Goal: Task Accomplishment & Management: Use online tool/utility

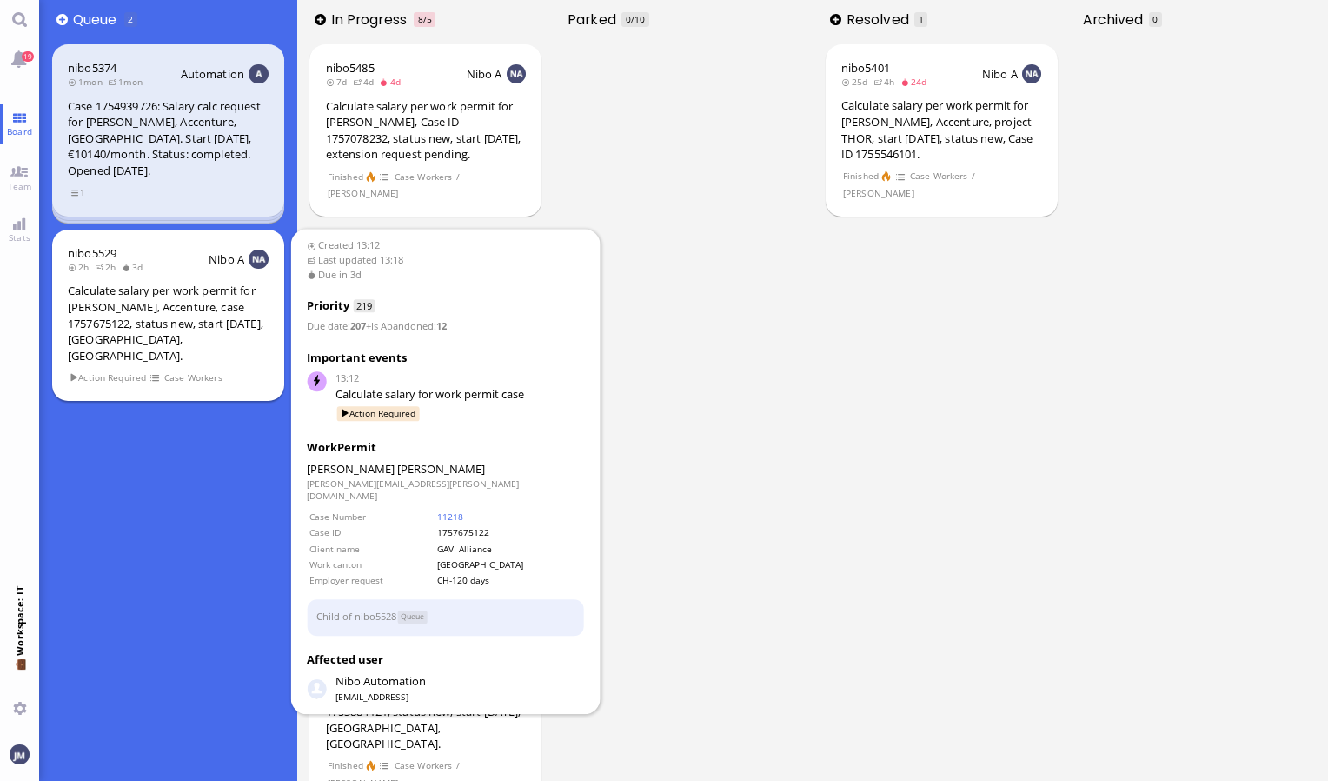
click at [179, 303] on div "Calculate salary per work permit for [PERSON_NAME], Accenture, case 1757675122,…" at bounding box center [168, 323] width 201 height 81
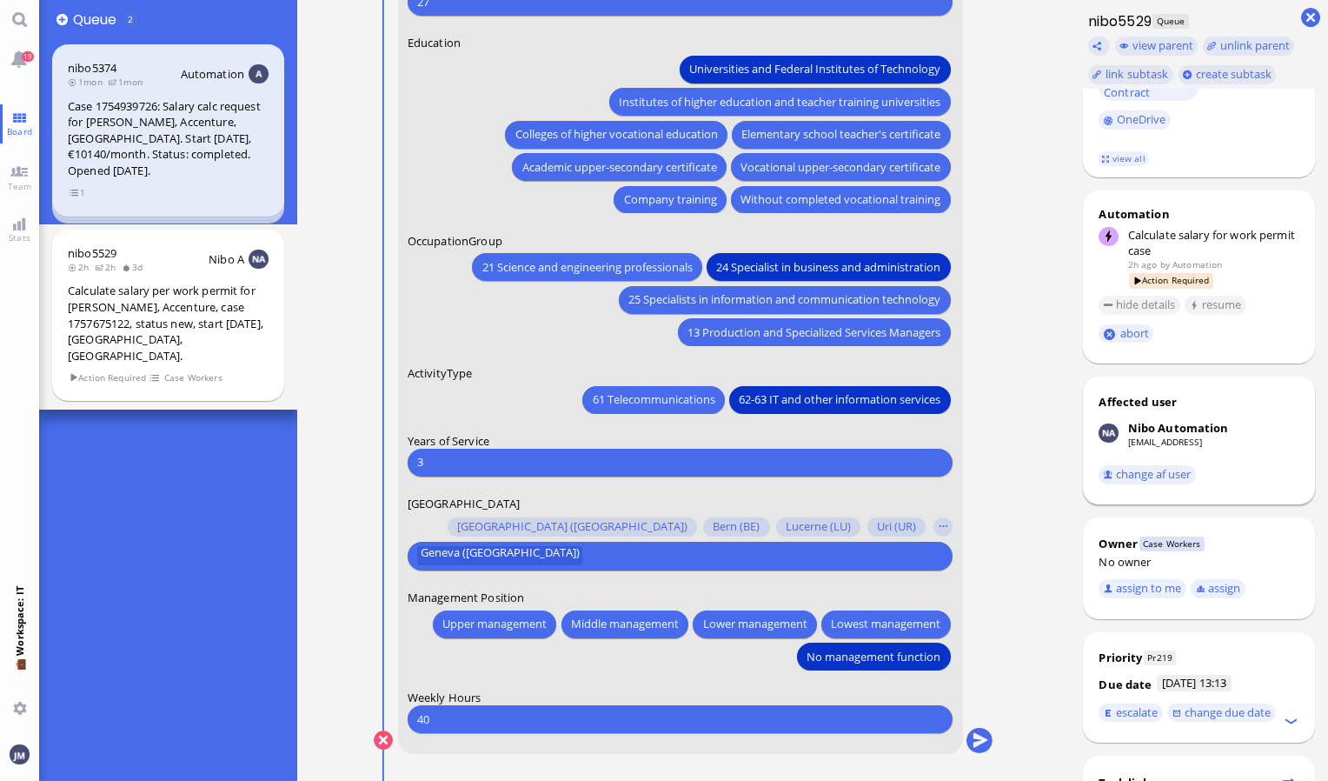
scroll to position [522, 0]
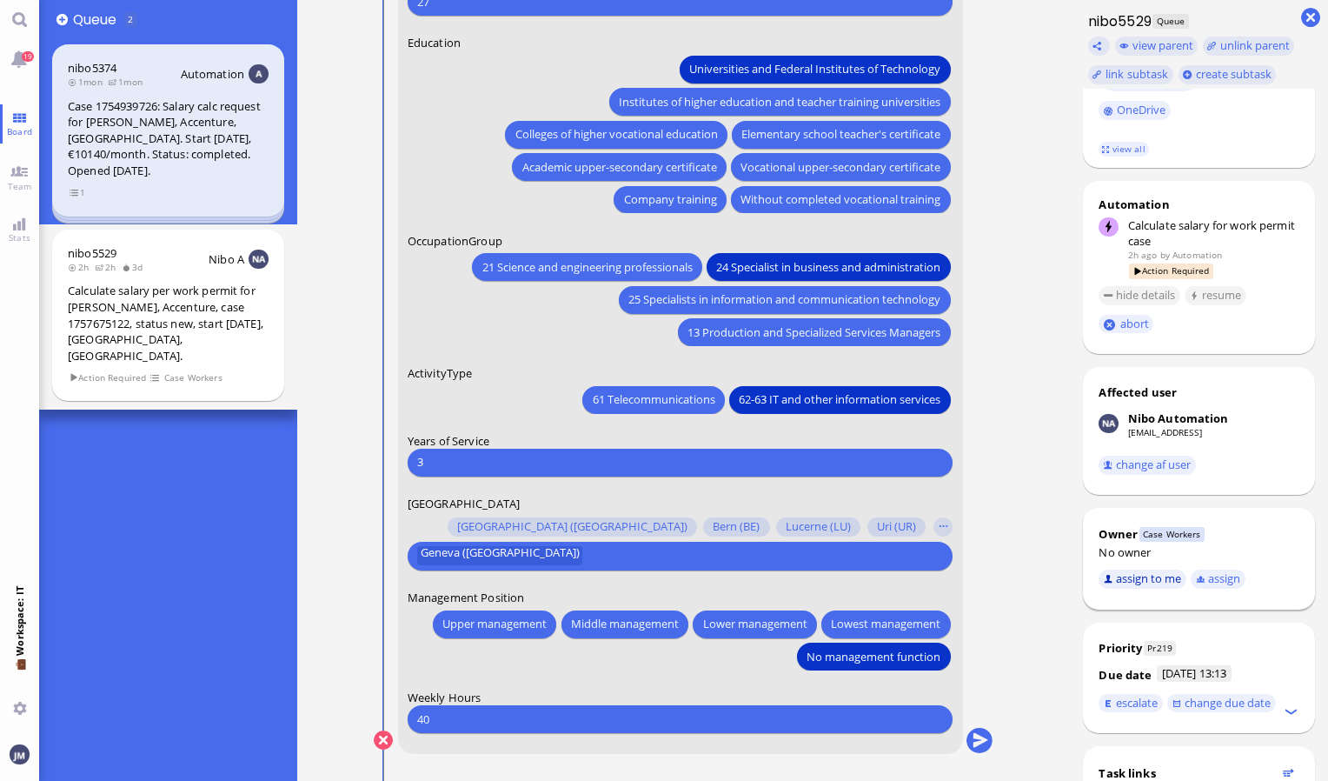
click at [1135, 569] on button "assign to me" at bounding box center [1143, 578] width 88 height 19
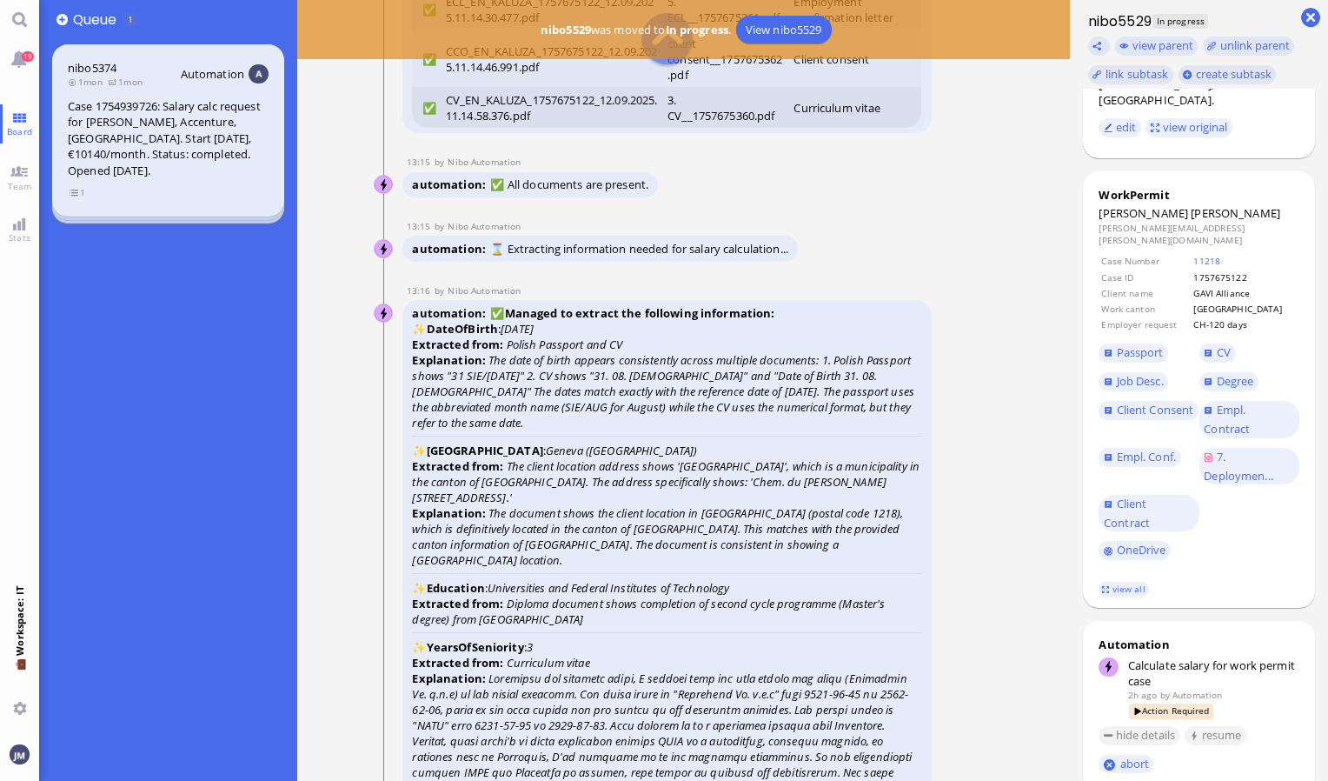
scroll to position [-3304, 0]
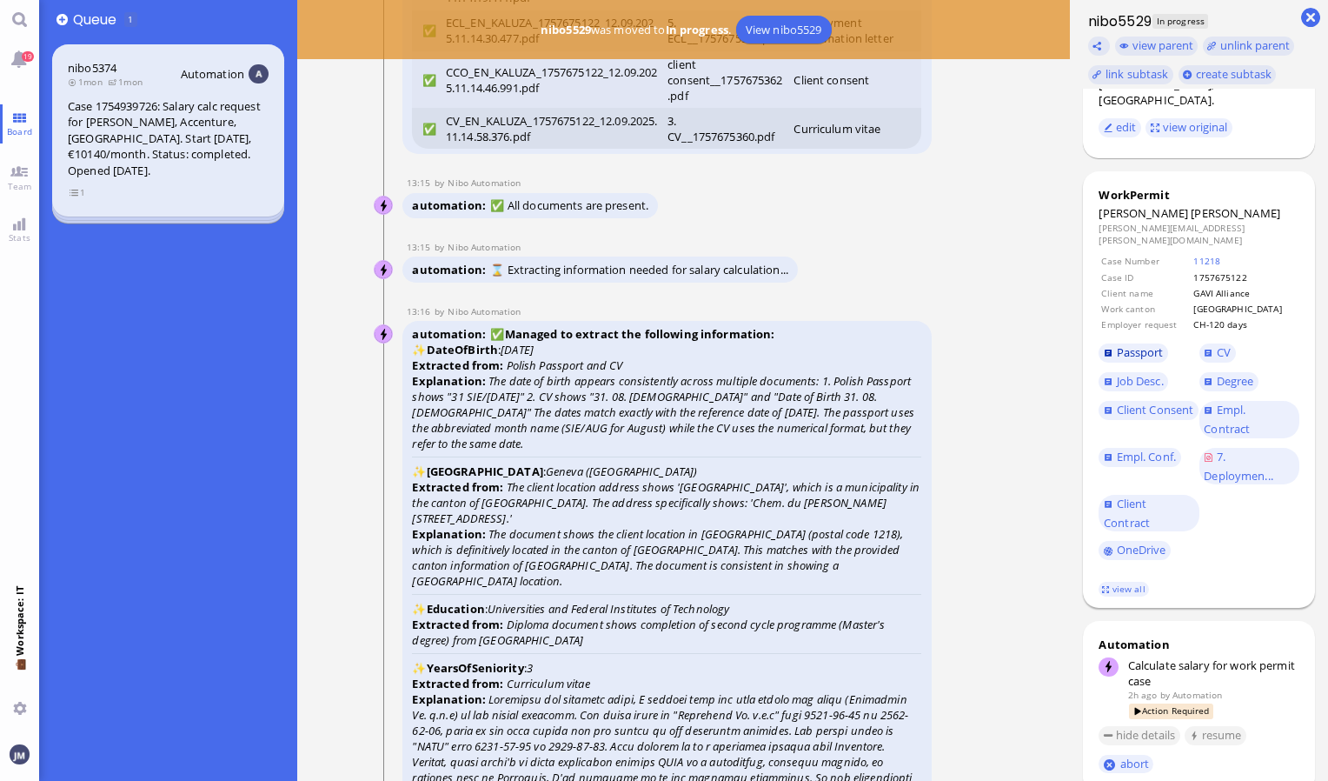
click at [1121, 344] on span "Passport" at bounding box center [1140, 352] width 47 height 16
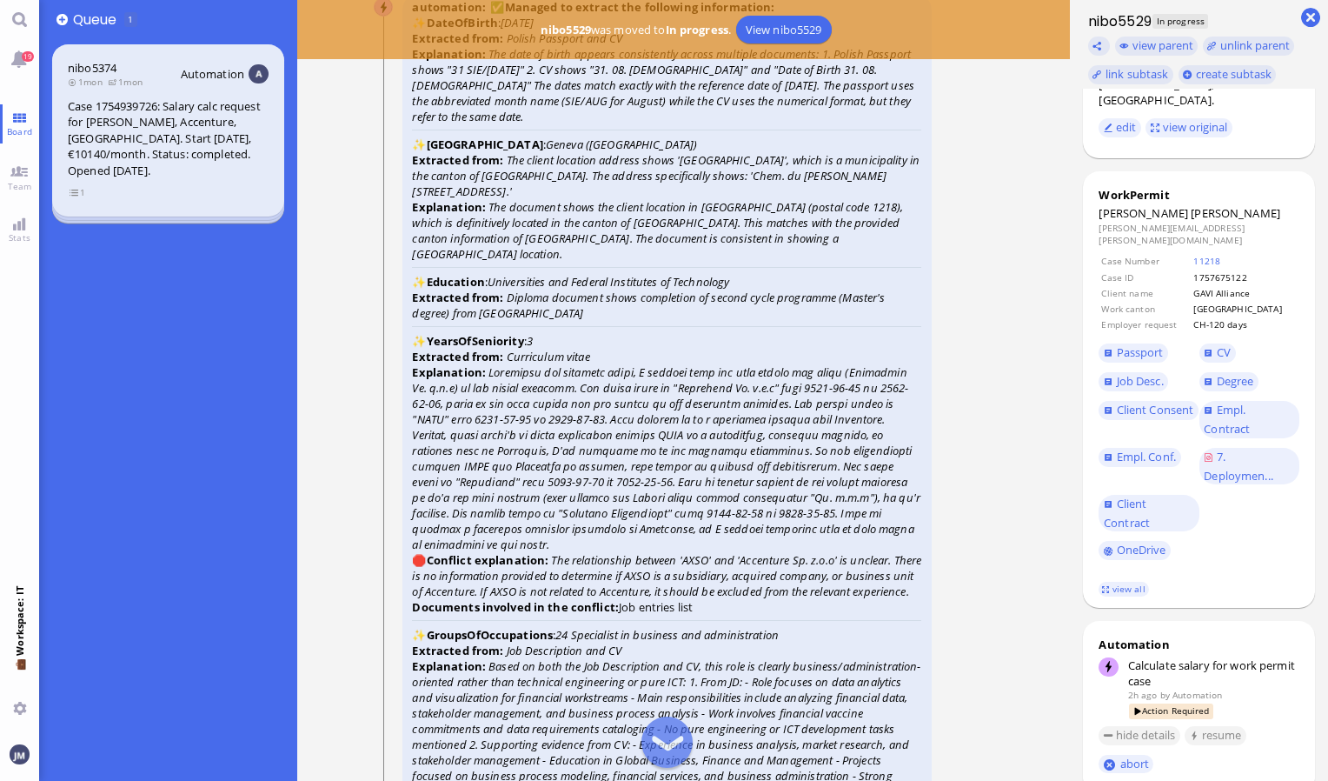
scroll to position [-2956, 0]
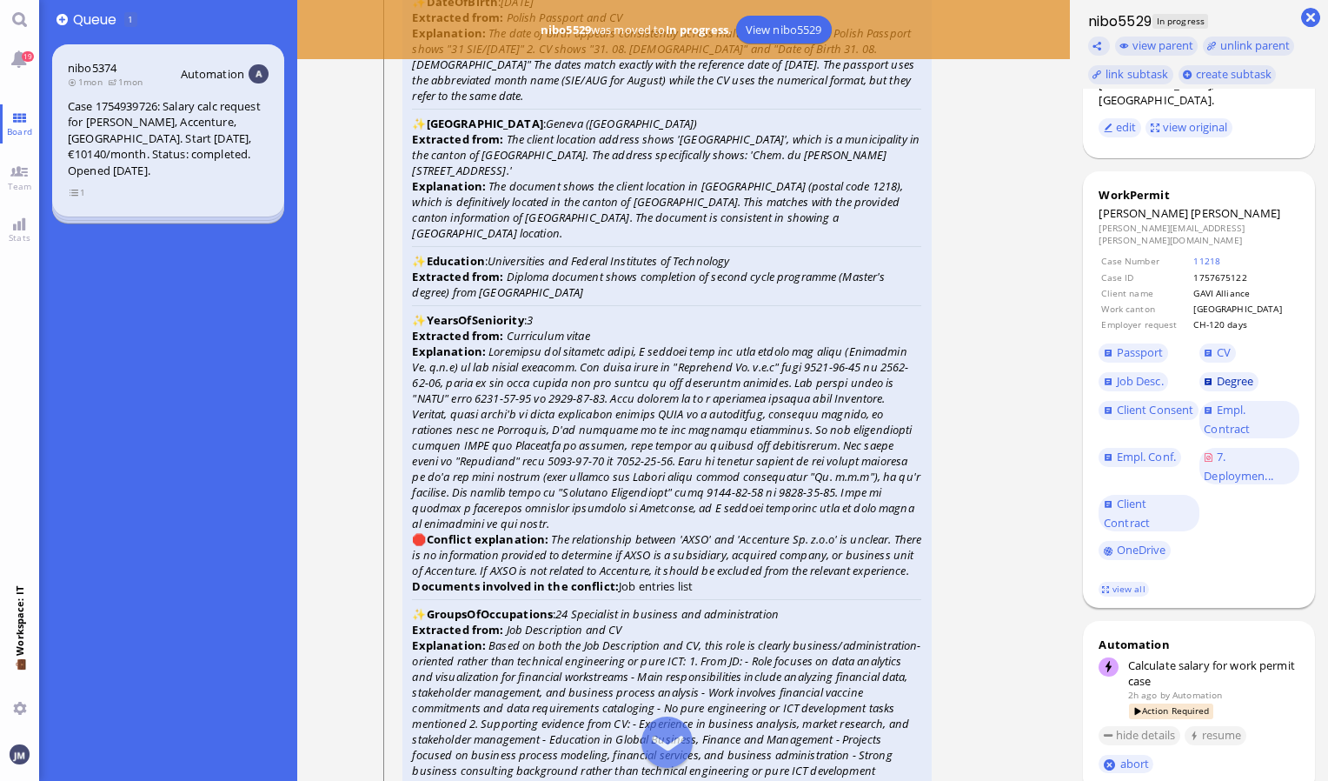
click at [1231, 373] on span "Degree" at bounding box center [1235, 381] width 37 height 16
click at [1219, 344] on span "CV" at bounding box center [1224, 352] width 14 height 16
click at [1150, 449] on span "Empl. Conf." at bounding box center [1146, 457] width 59 height 16
click at [1217, 344] on span "CV" at bounding box center [1224, 352] width 14 height 16
click at [1134, 372] on link "Job Desc." at bounding box center [1134, 381] width 70 height 19
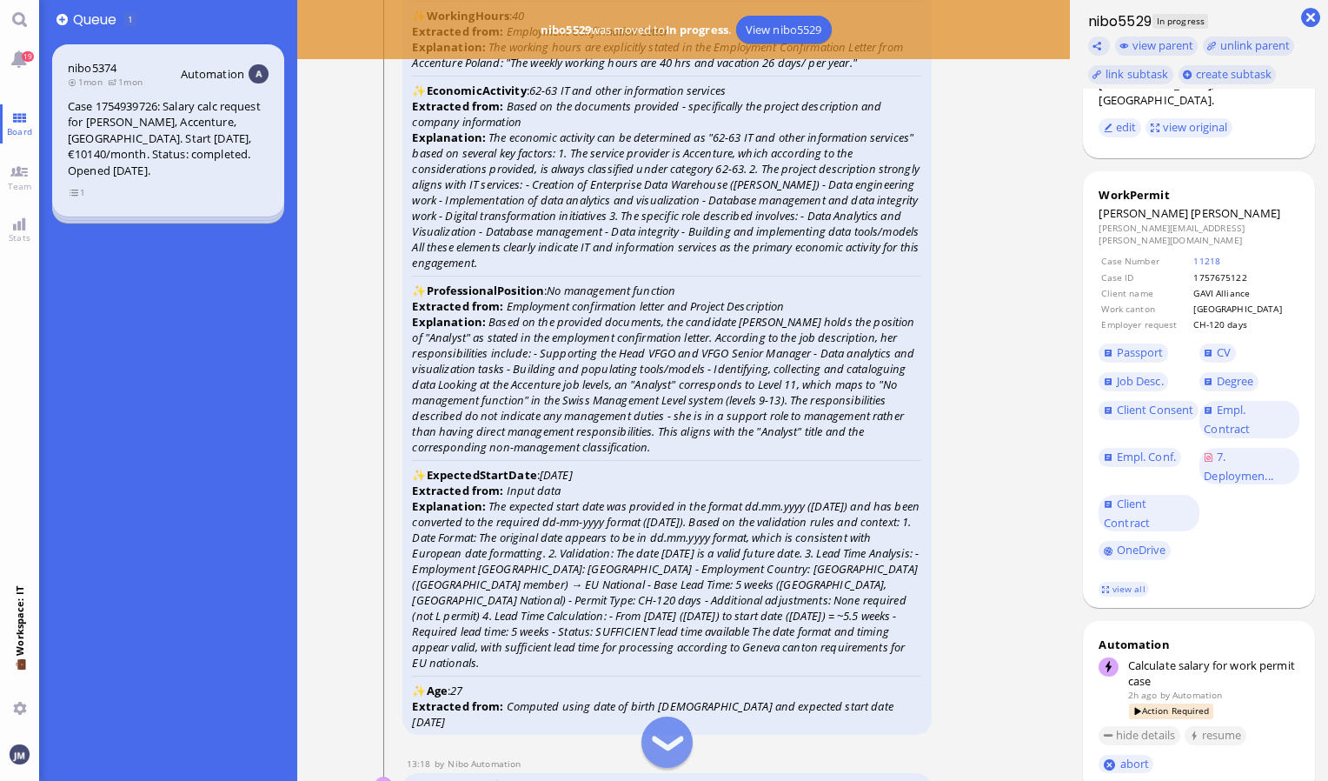
scroll to position [-2087, 0]
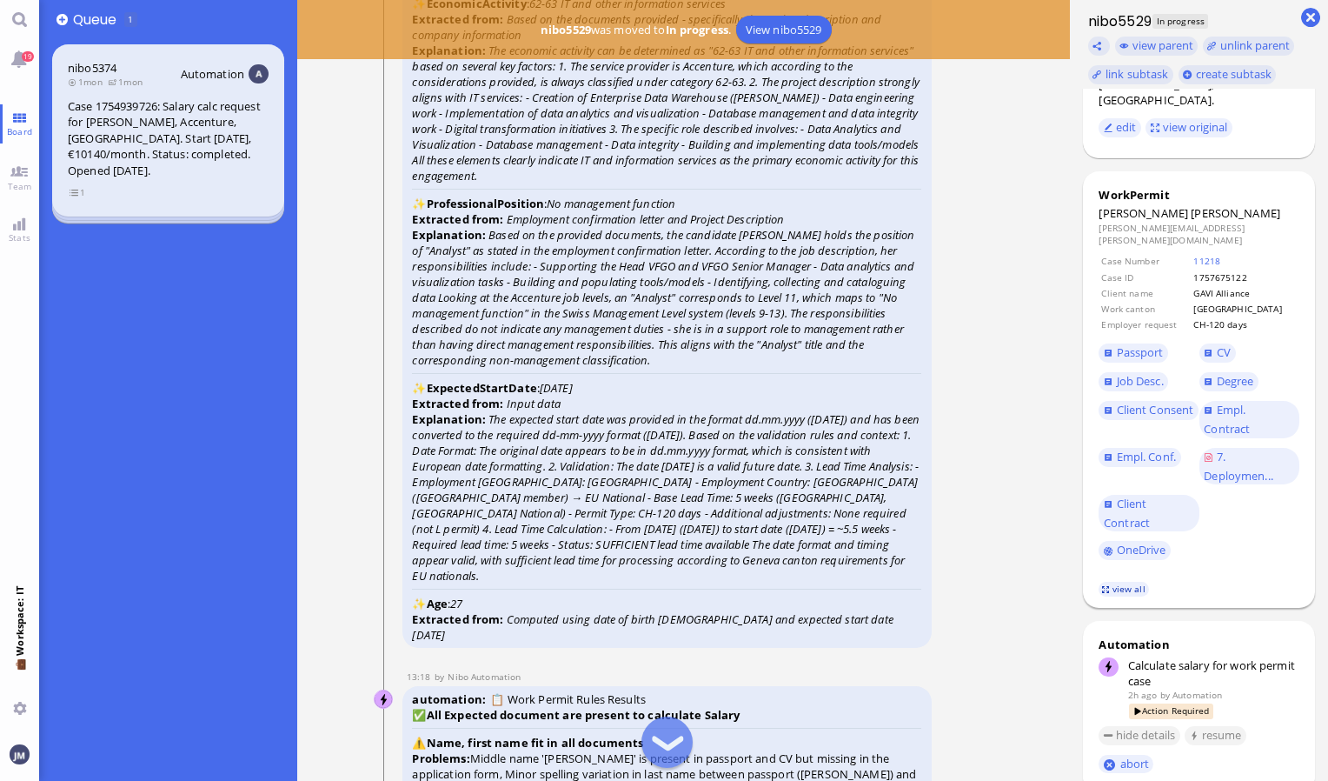
click at [1117, 582] on link "view all" at bounding box center [1124, 589] width 50 height 15
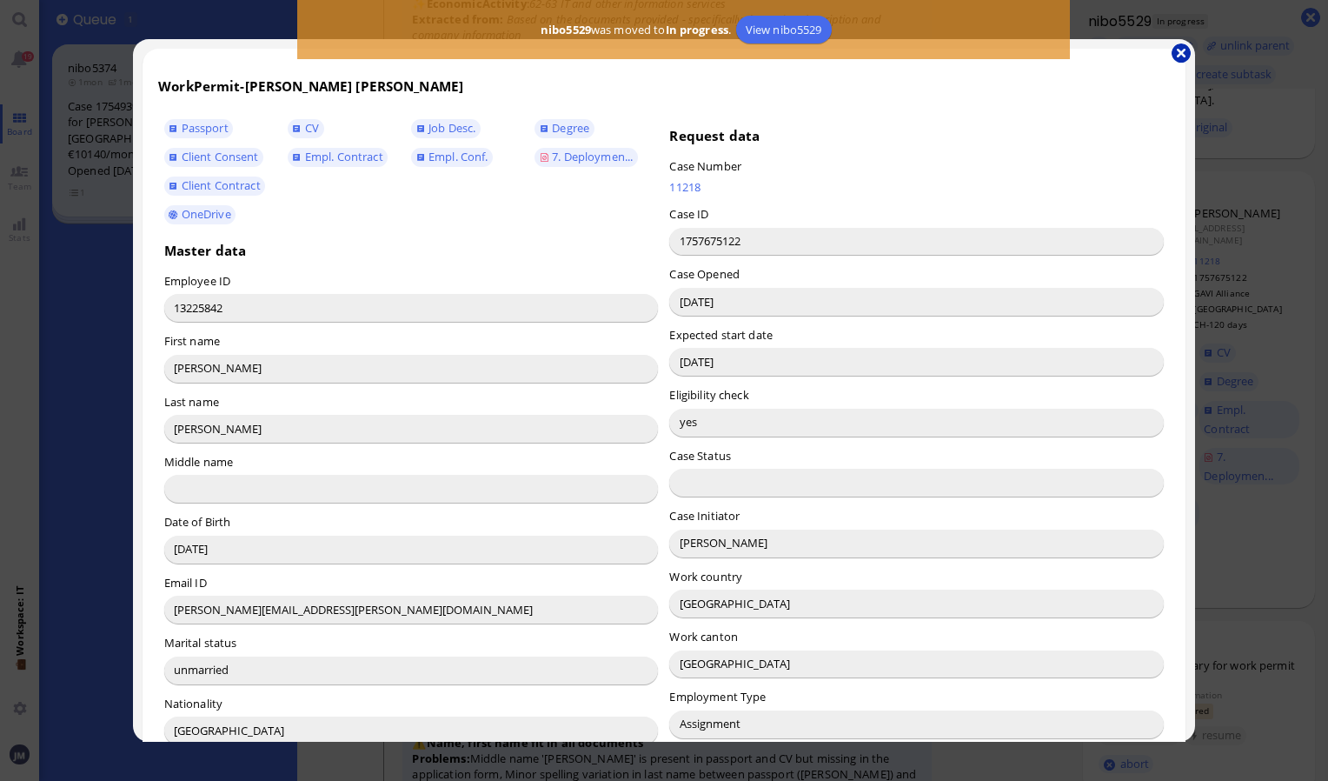
click at [1182, 52] on button "button" at bounding box center [1181, 52] width 19 height 19
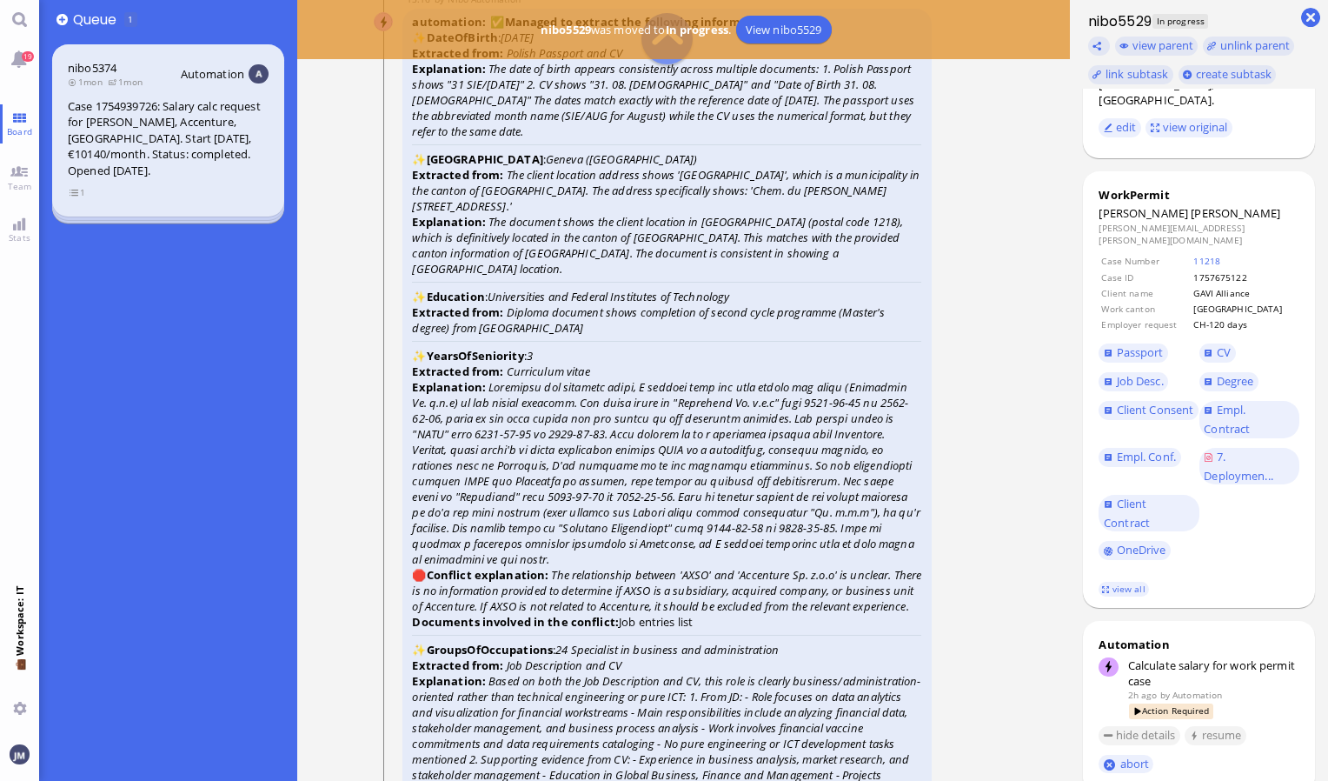
scroll to position [-2956, 0]
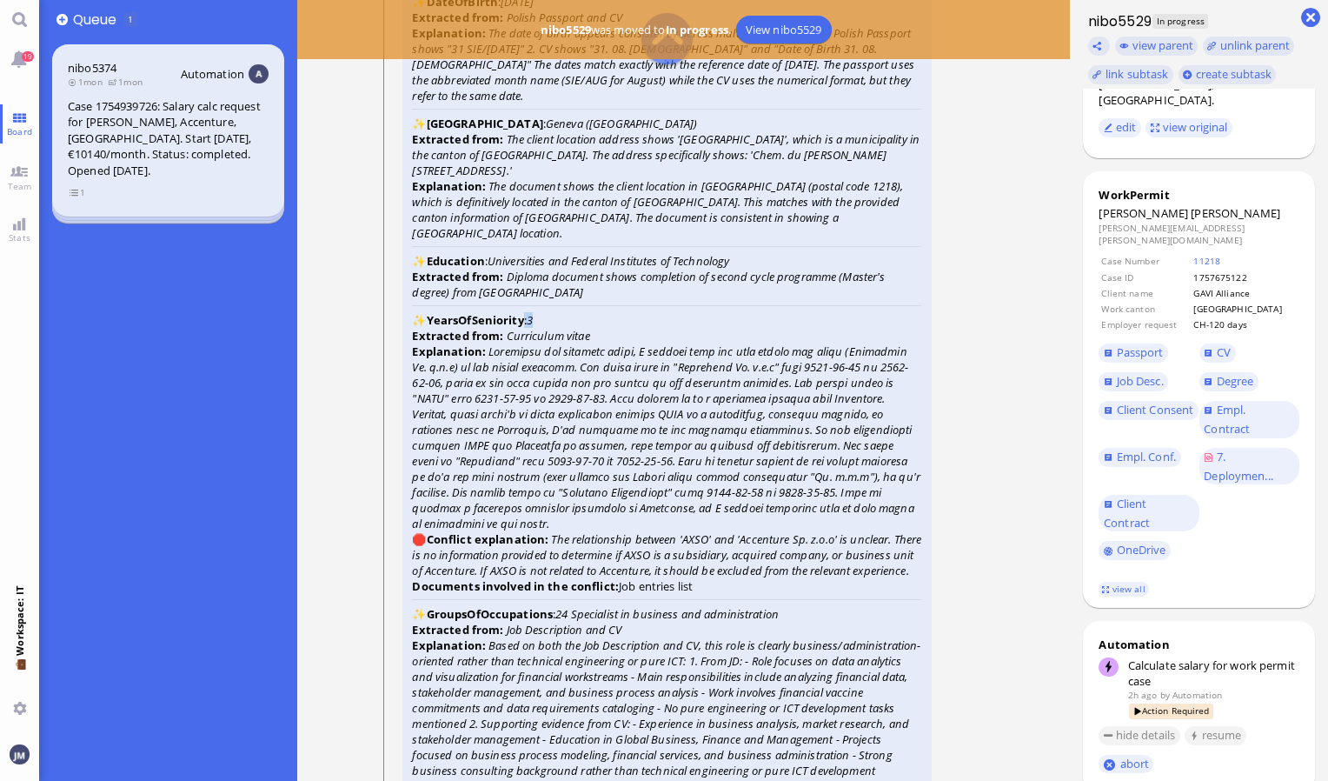
drag, startPoint x: 529, startPoint y: 344, endPoint x: 543, endPoint y: 341, distance: 15.2
click at [543, 341] on div "automation ✅ Managed to extract the following information: ✨ DateOfBirth : [DEM…" at bounding box center [667, 744] width 529 height 1543
click at [1191, 205] on span "[PERSON_NAME]" at bounding box center [1236, 213] width 90 height 16
copy span "[PERSON_NAME]"
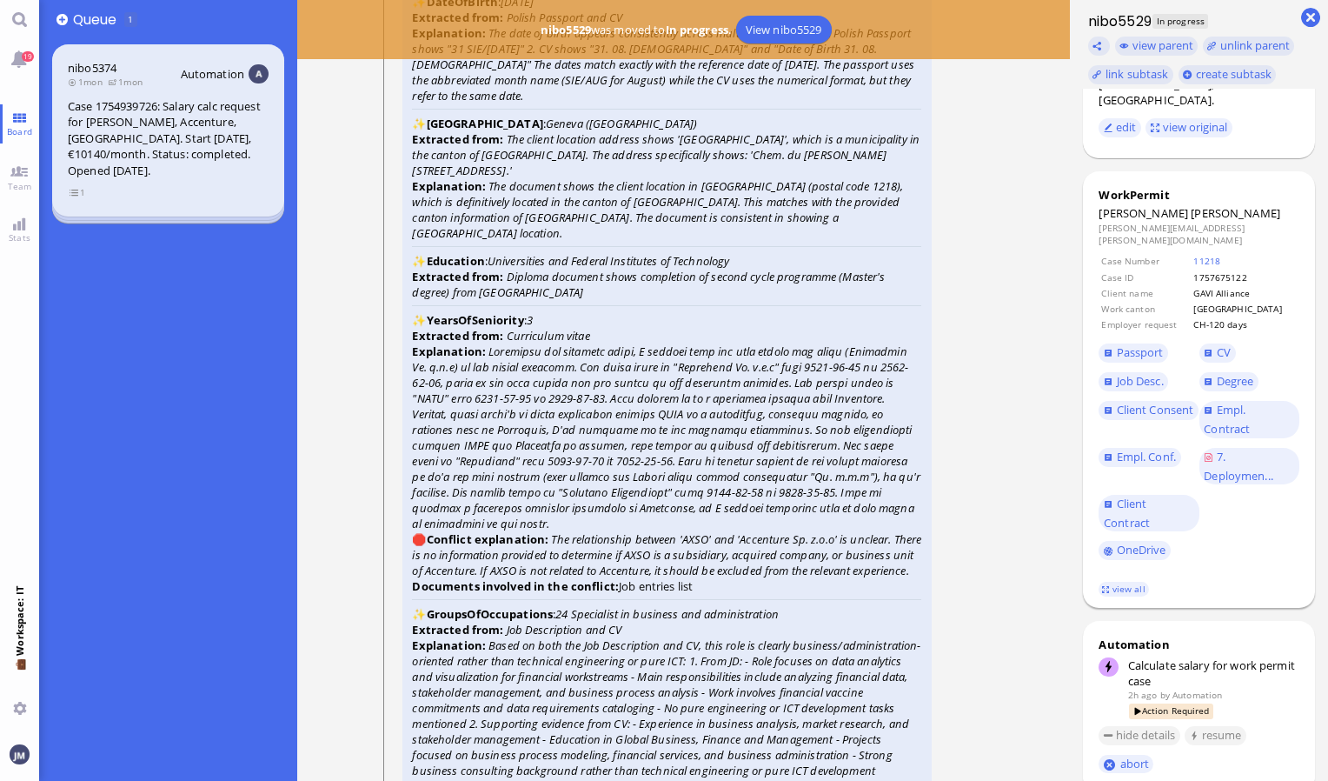
click at [1109, 205] on span "[PERSON_NAME]" at bounding box center [1144, 213] width 90 height 16
copy dt "[PERSON_NAME]"
click at [1217, 344] on span "CV" at bounding box center [1224, 352] width 14 height 16
click at [622, 232] on icon "The document shows the client location in [GEOGRAPHIC_DATA] (postal code 1218),…" at bounding box center [657, 209] width 491 height 63
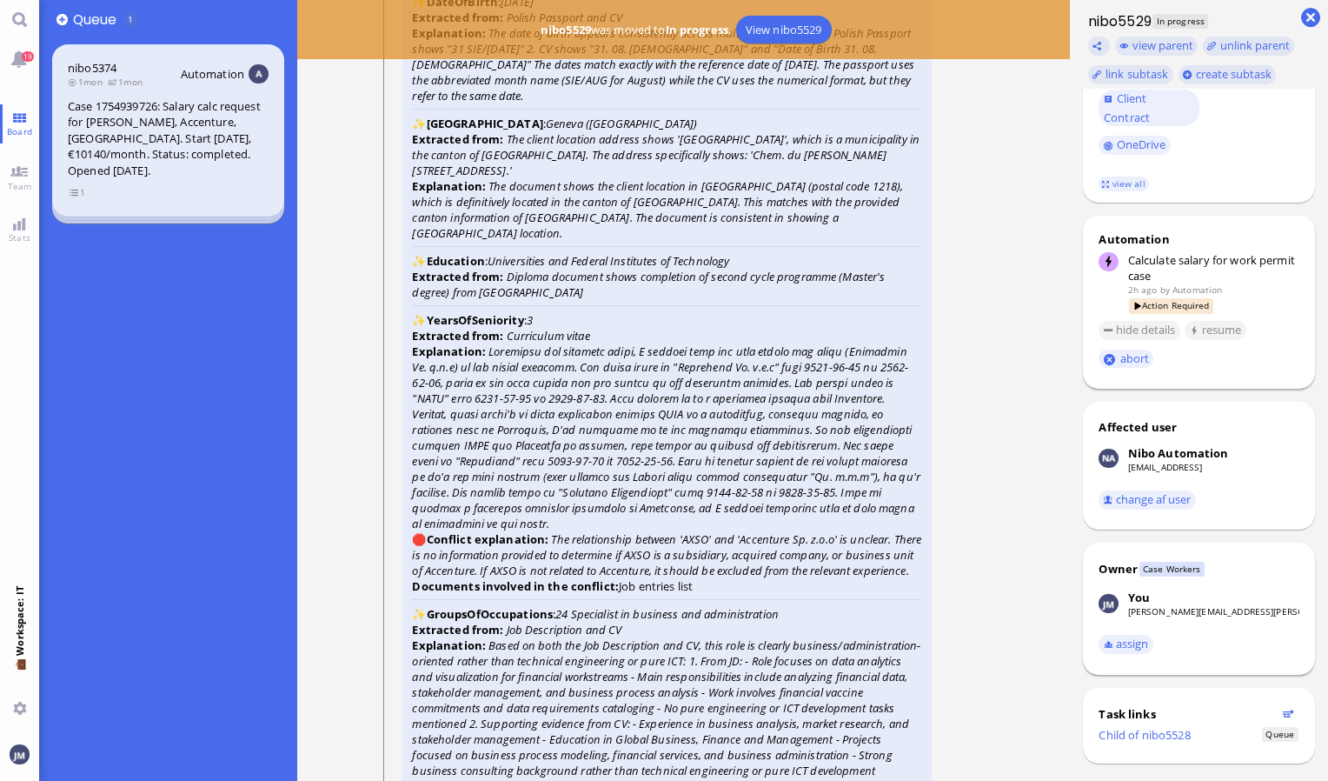
scroll to position [487, 0]
